Goal: Task Accomplishment & Management: Use online tool/utility

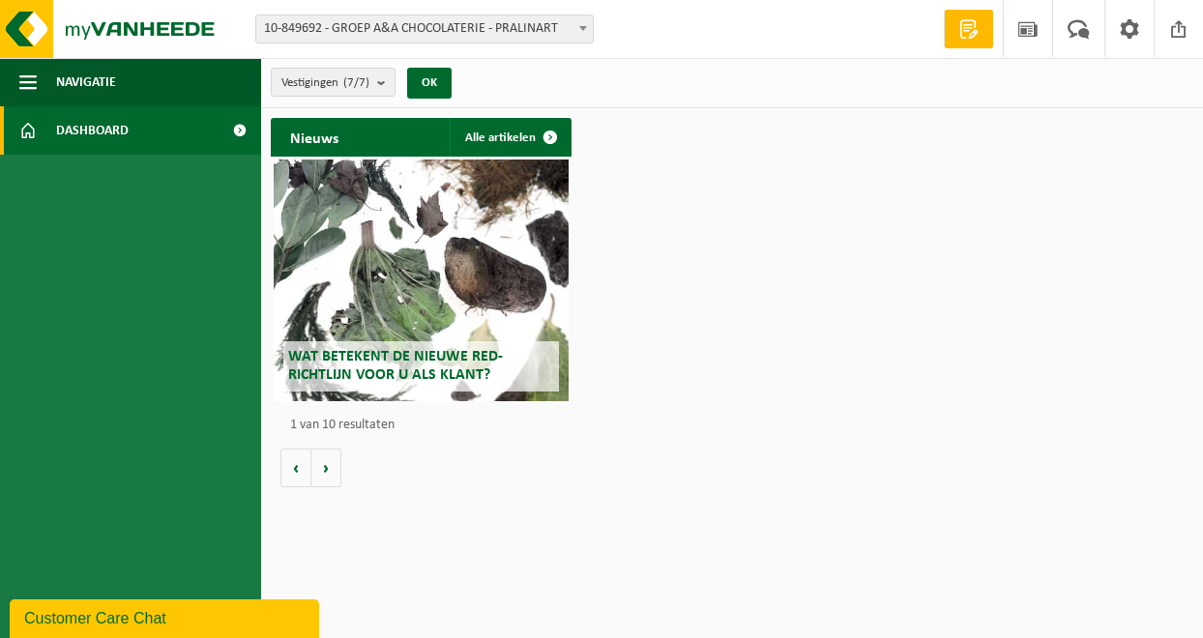
click at [574, 33] on span at bounding box center [582, 27] width 19 height 25
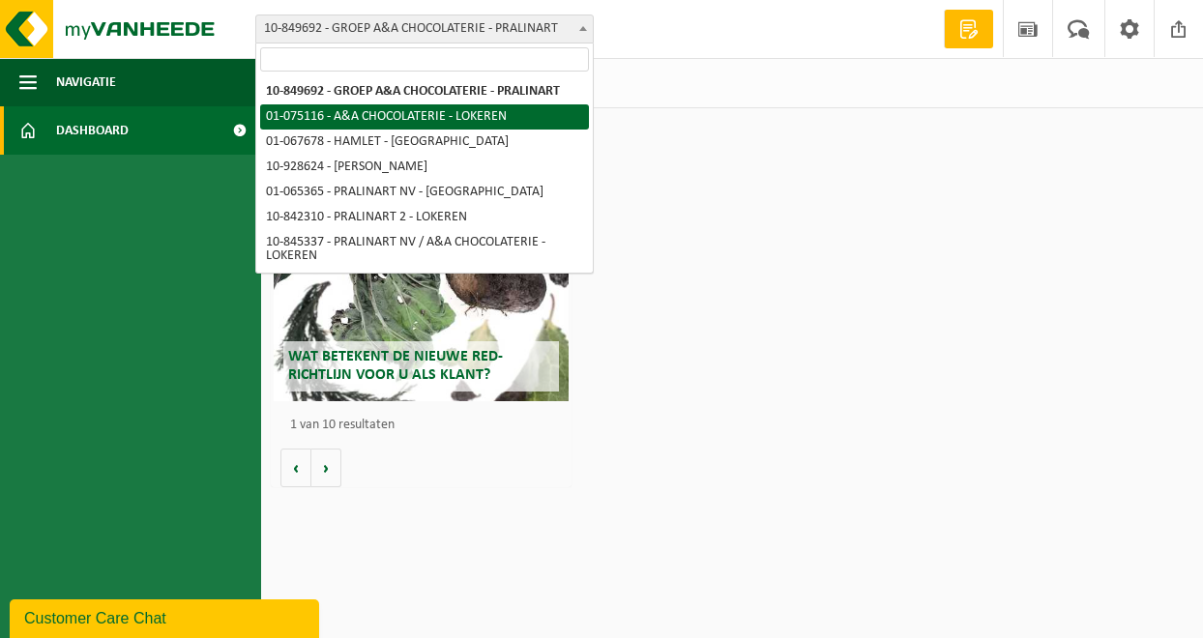
select select "528"
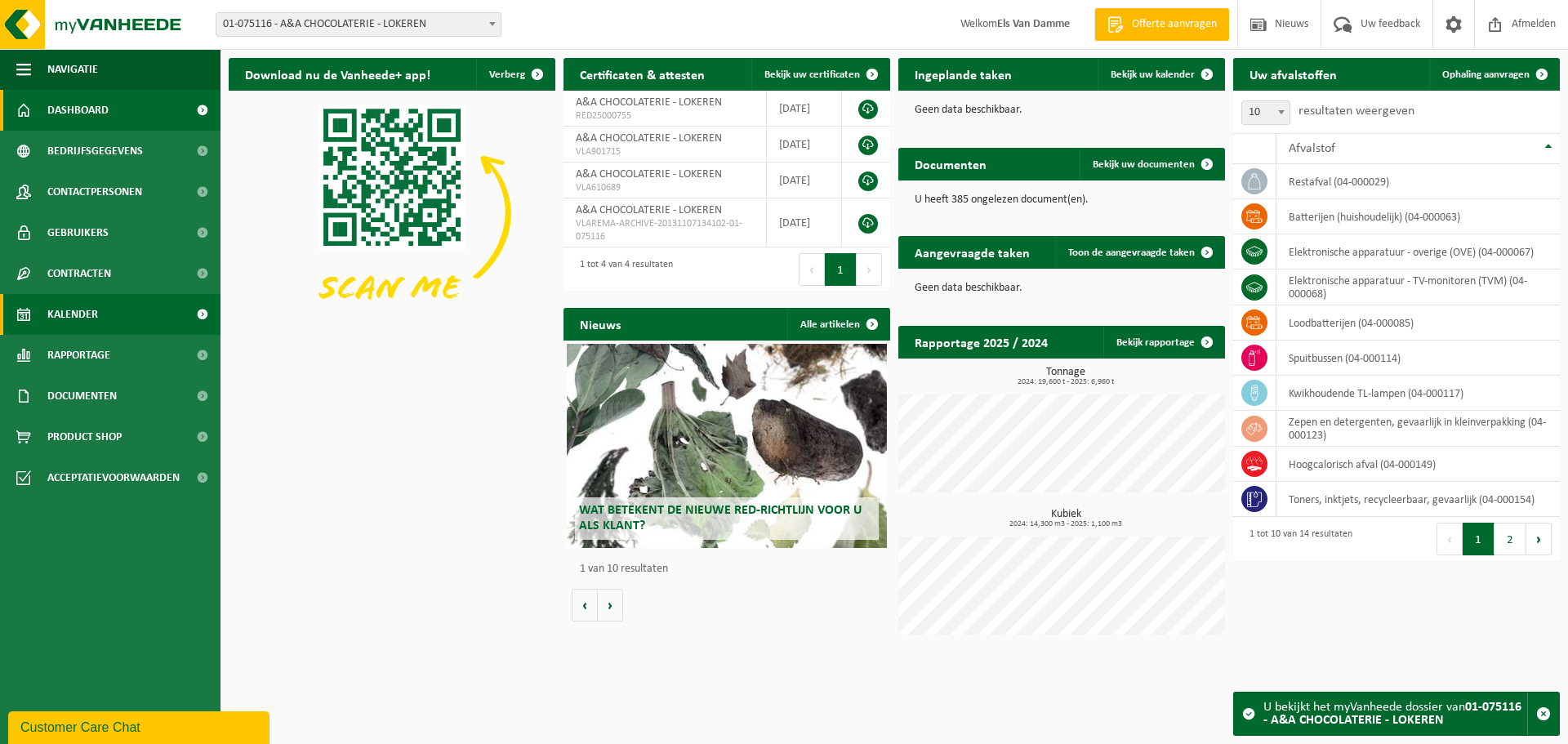
click at [72, 314] on span "Kalender" at bounding box center [73, 314] width 51 height 41
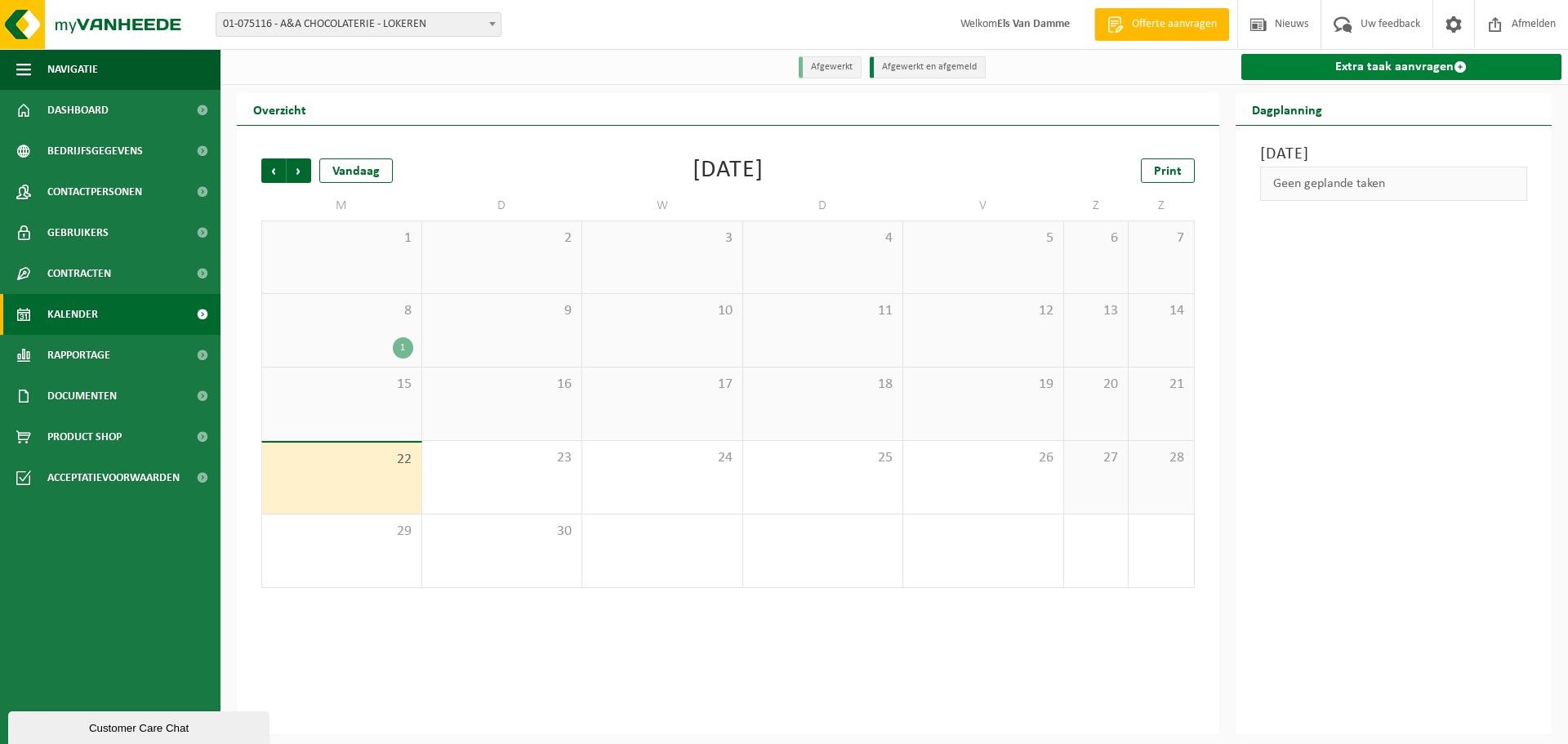
click at [1409, 63] on link "Extra taak aanvragen" at bounding box center [1402, 67] width 321 height 26
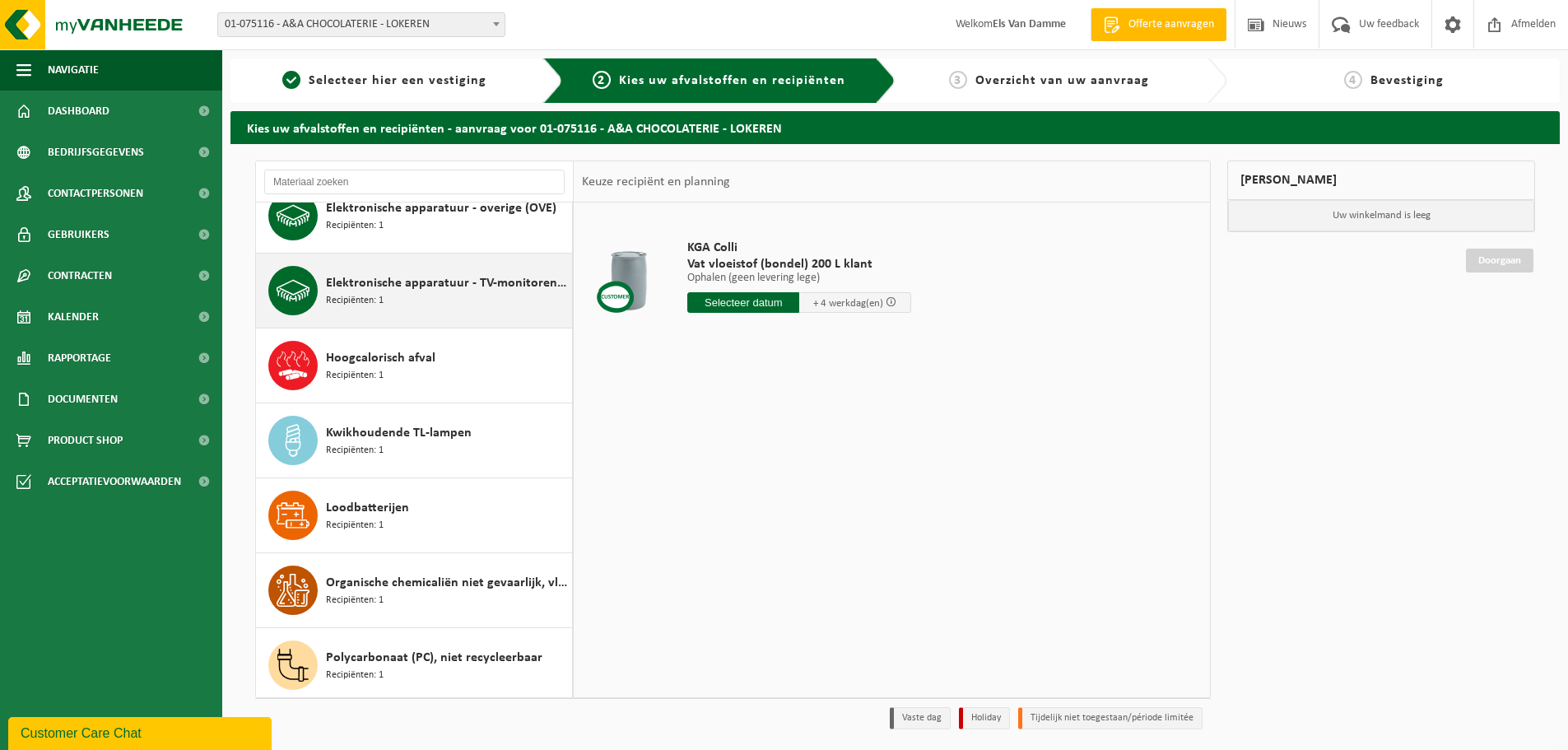
scroll to position [329, 0]
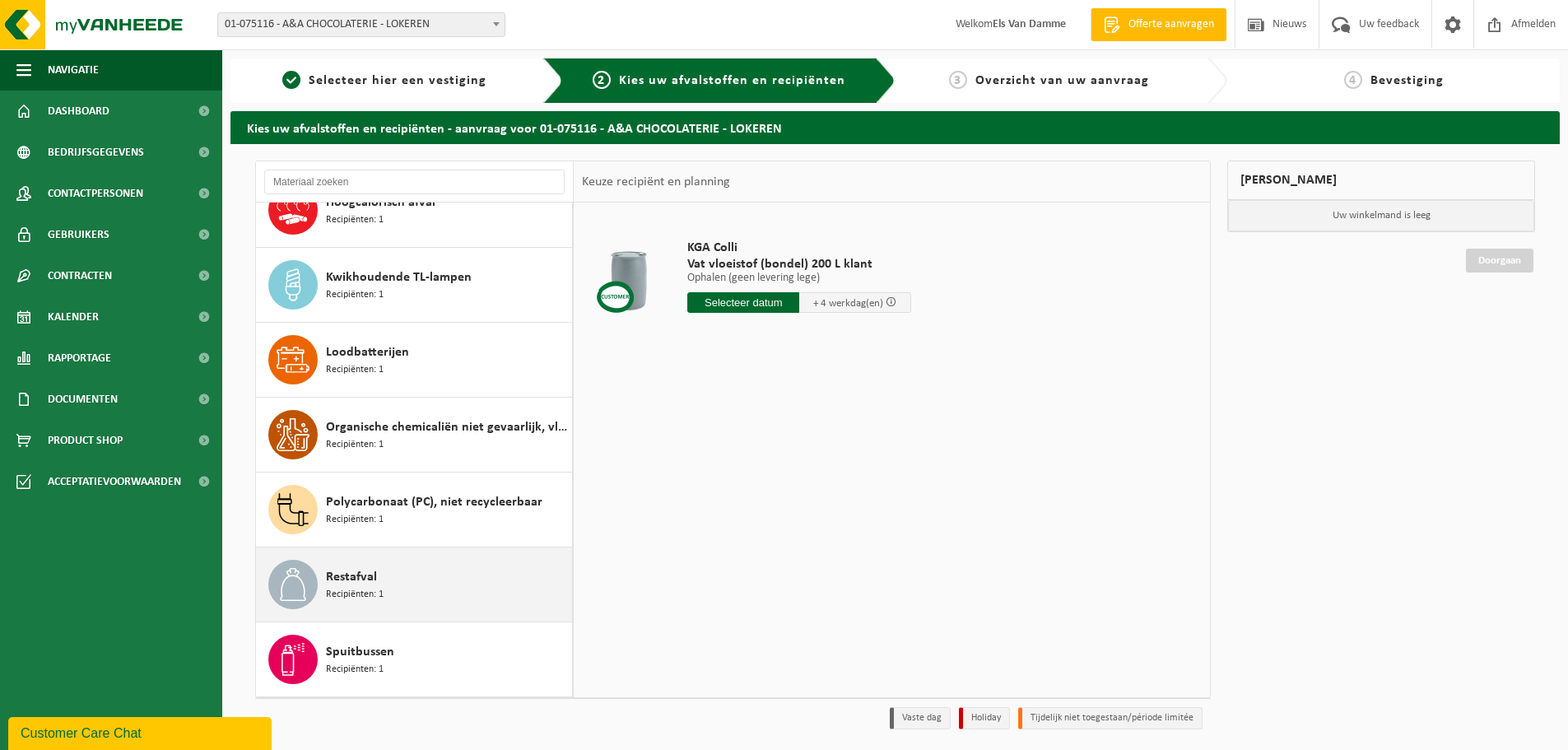
click at [446, 586] on div "Restafval Recipiënten: 1" at bounding box center [447, 585] width 242 height 49
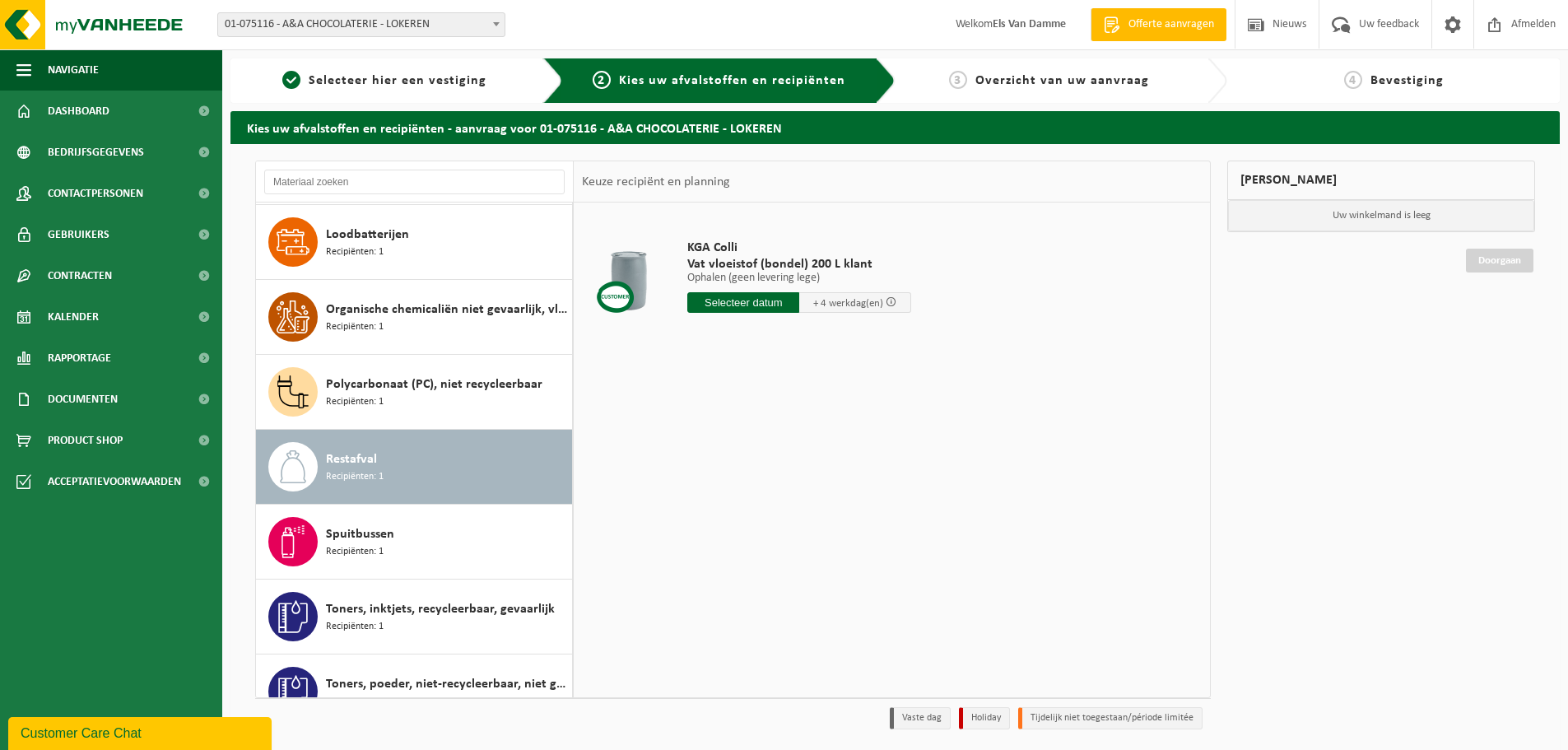
scroll to position [553, 0]
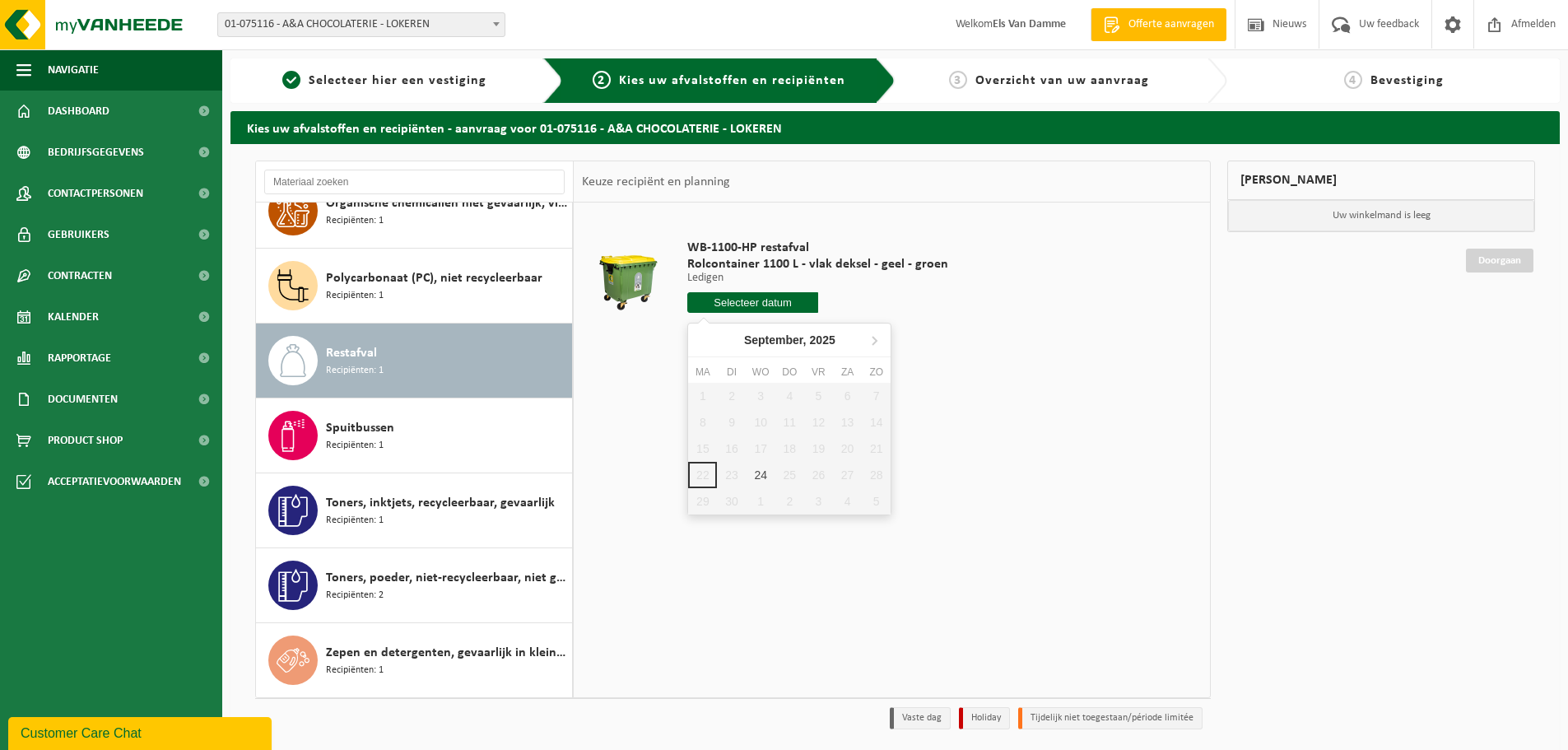
click at [757, 306] on input "text" at bounding box center [753, 302] width 131 height 20
click at [761, 479] on div "24" at bounding box center [761, 475] width 29 height 26
type input "Van 2025-09-24"
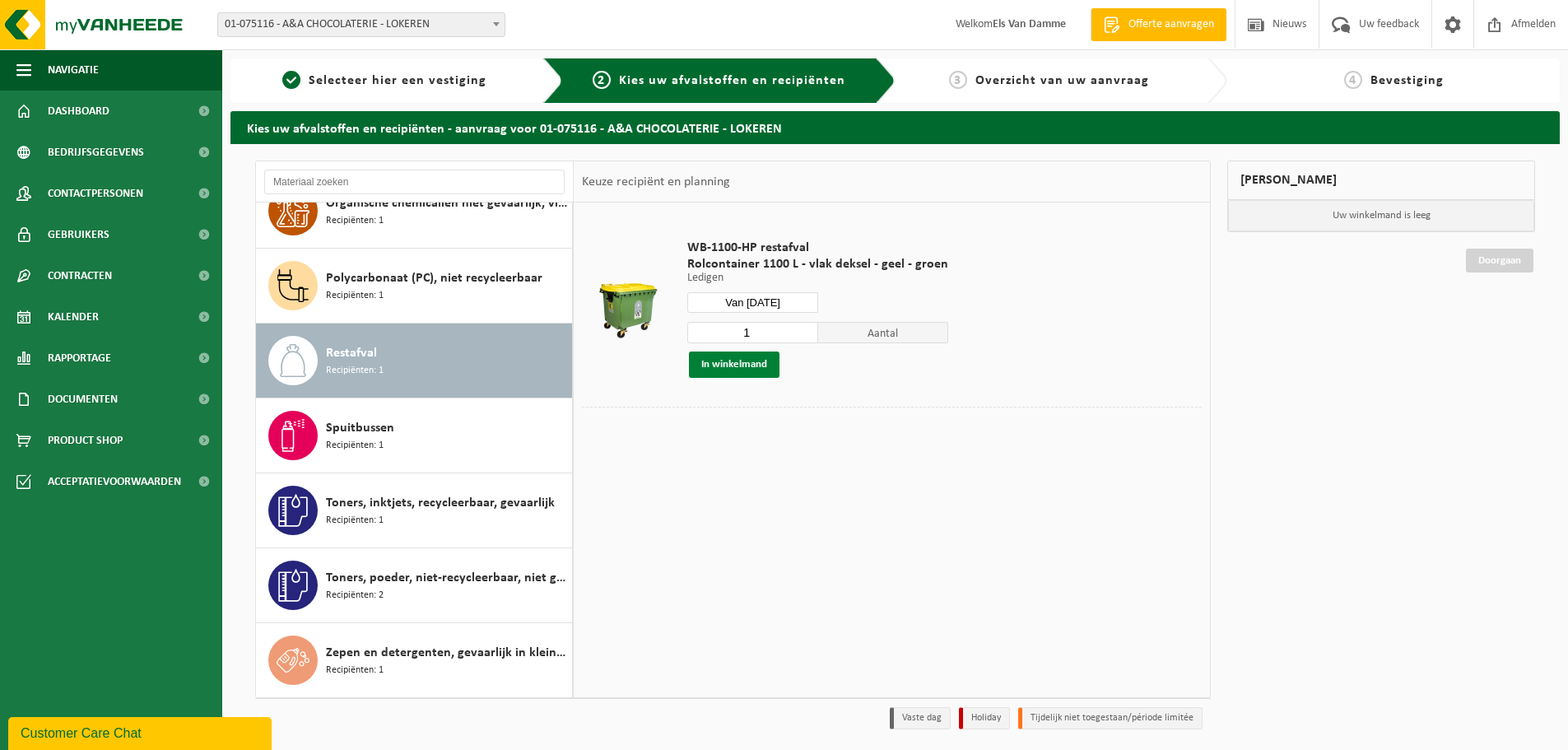
click at [764, 370] on button "In winkelmand" at bounding box center [734, 364] width 90 height 26
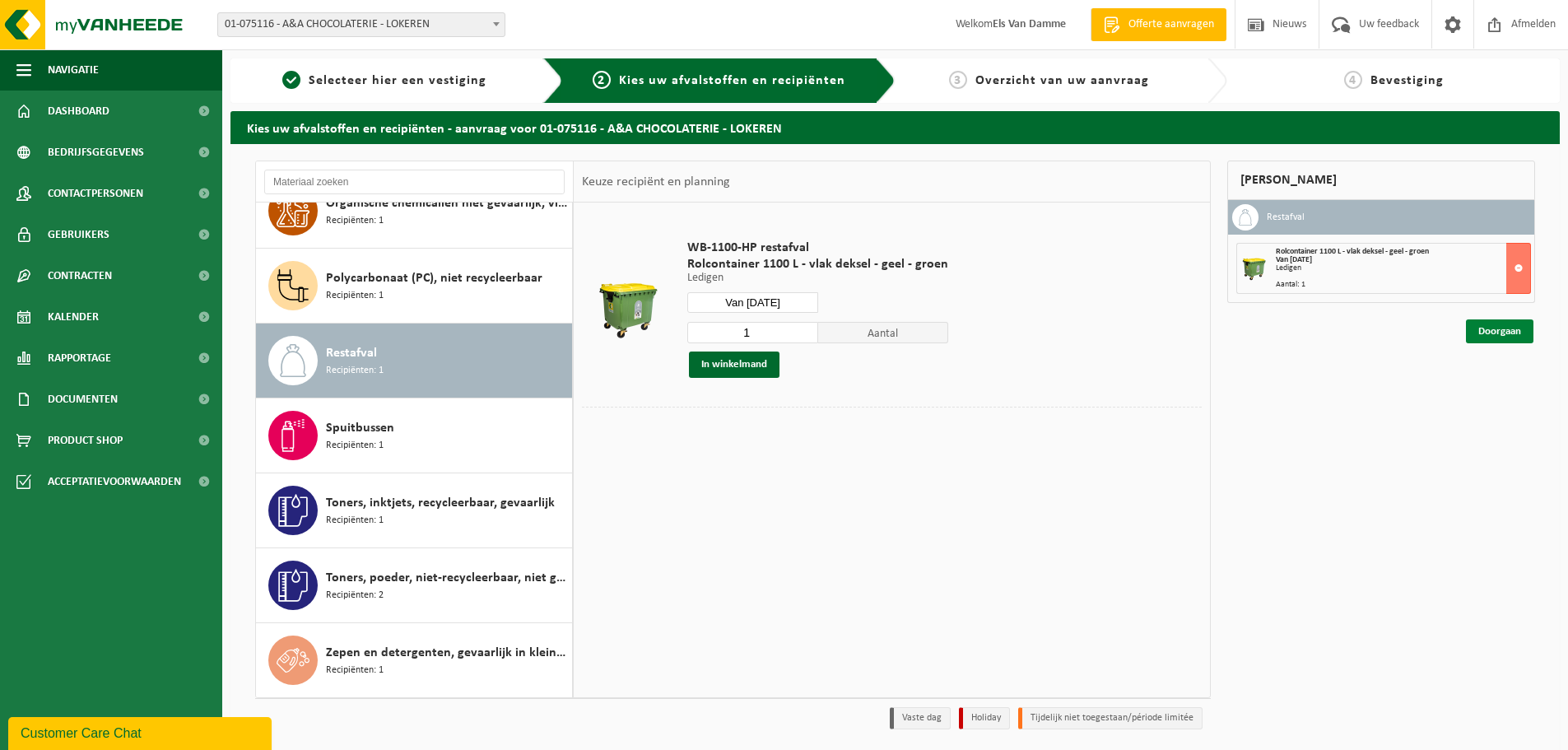
click at [1499, 329] on link "Doorgaan" at bounding box center [1499, 331] width 67 height 24
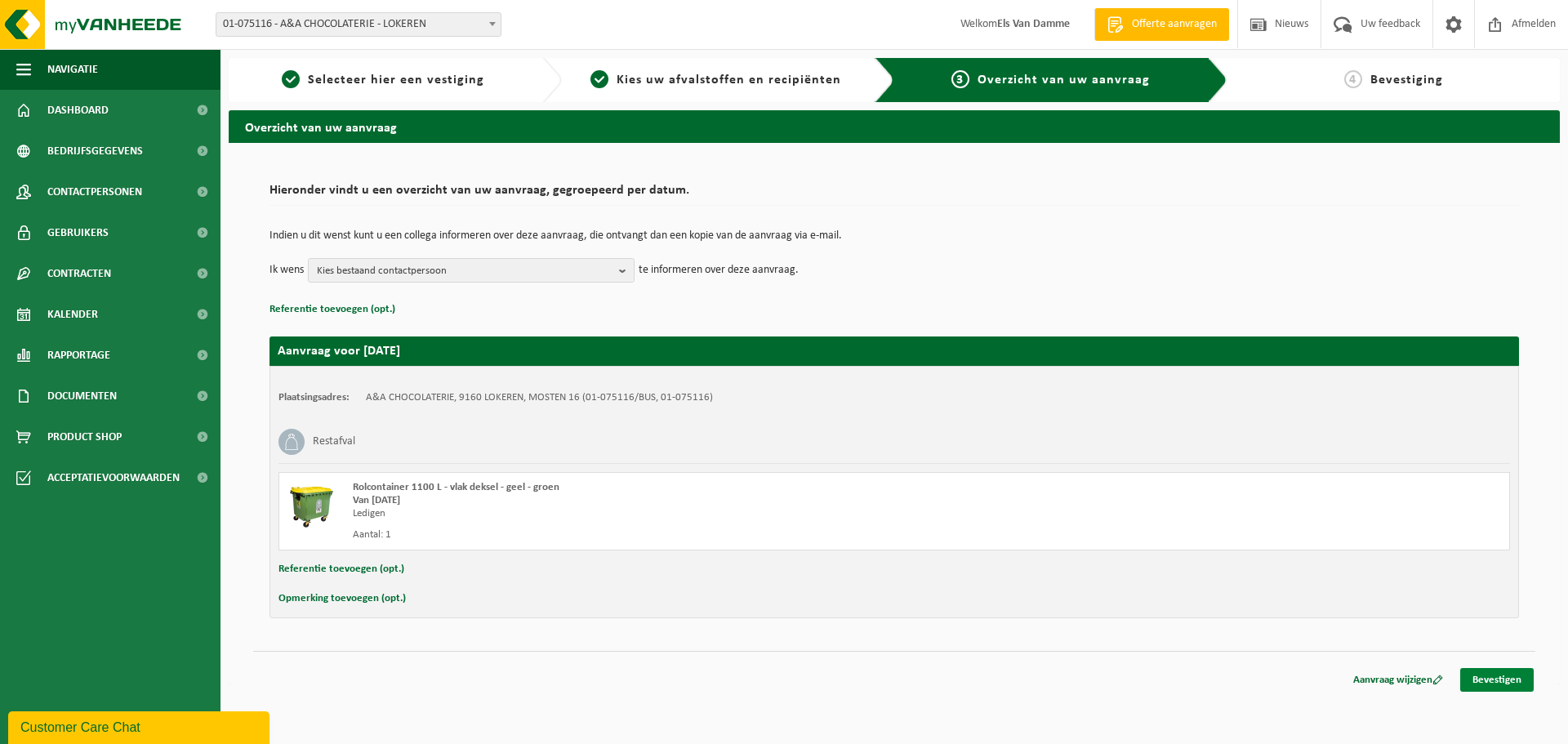
click at [1516, 680] on link "Bevestigen" at bounding box center [1496, 680] width 73 height 24
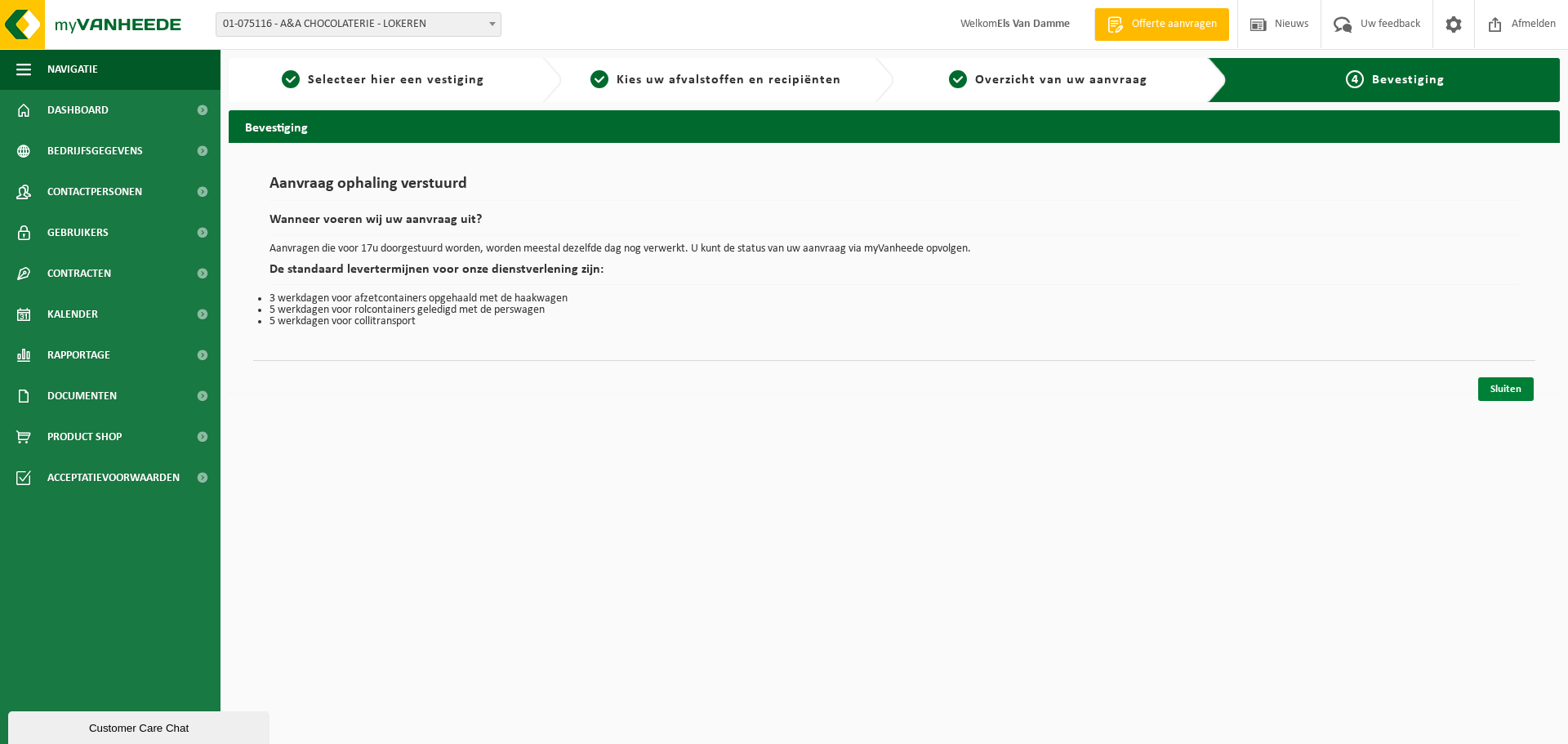
click at [1524, 386] on link "Sluiten" at bounding box center [1506, 389] width 56 height 24
